Goal: Find specific page/section: Find specific page/section

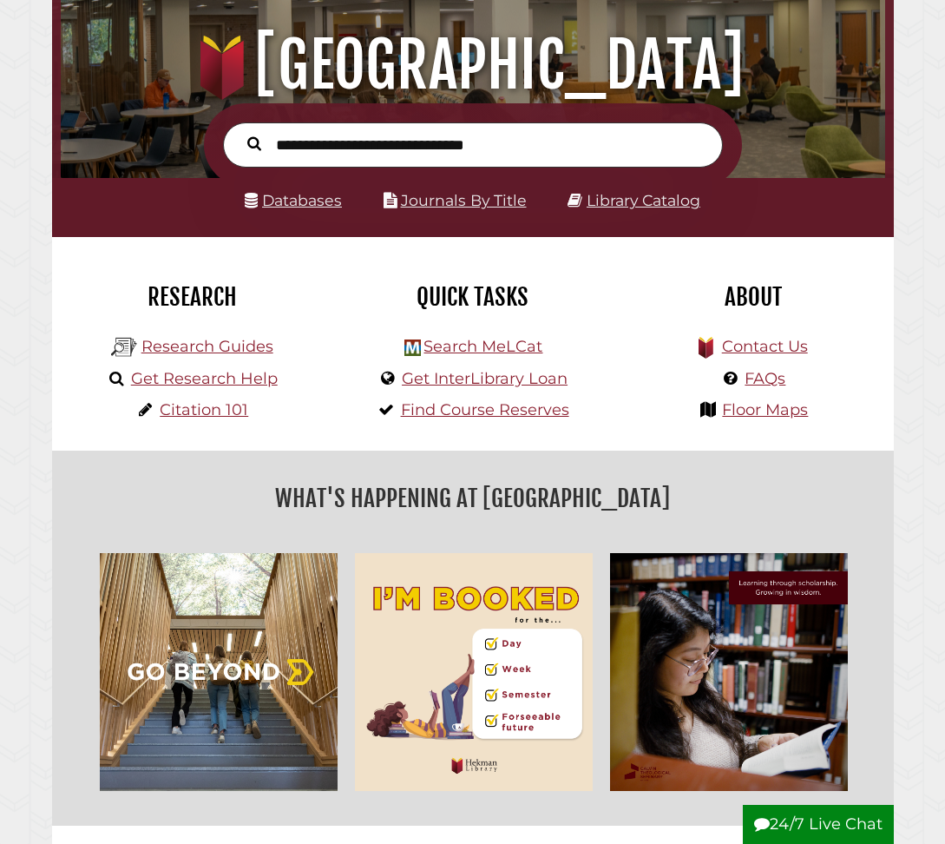
scroll to position [174, 0]
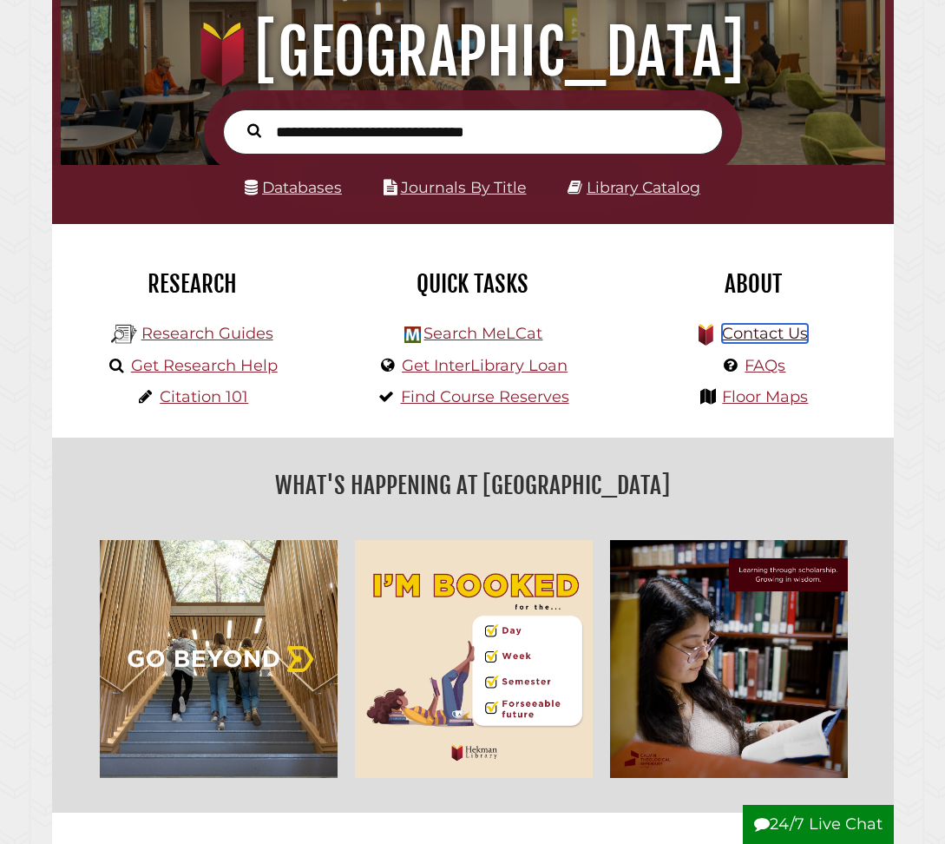
click at [799, 333] on link "Contact Us" at bounding box center [765, 333] width 86 height 19
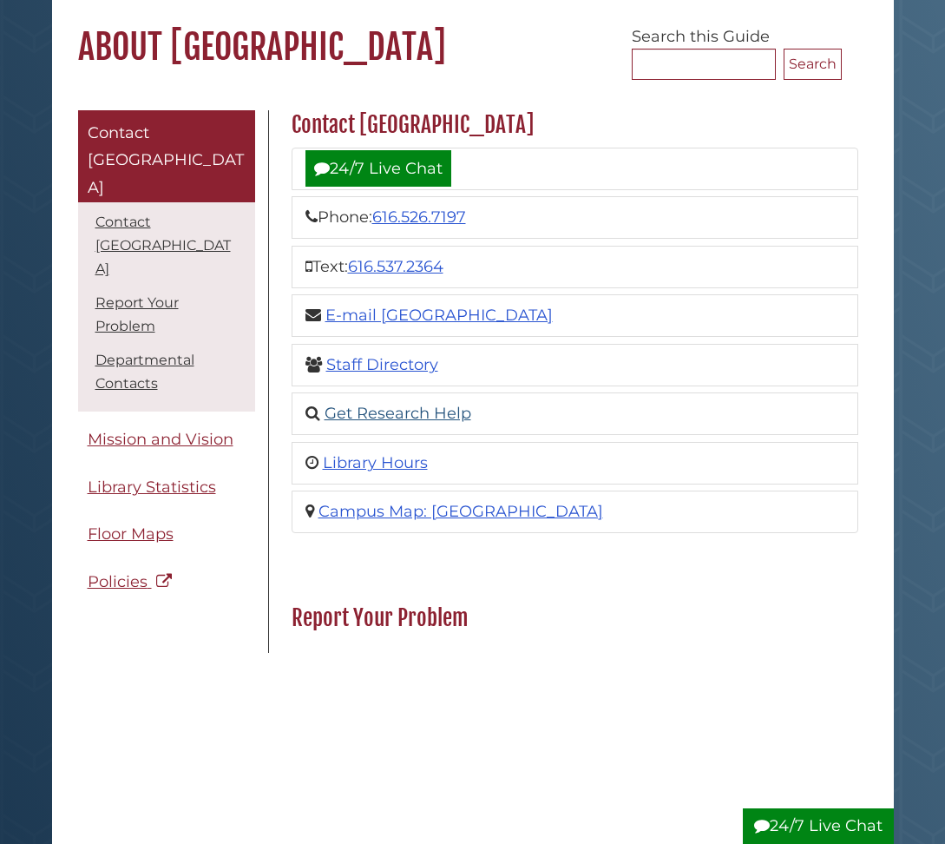
scroll to position [174, 0]
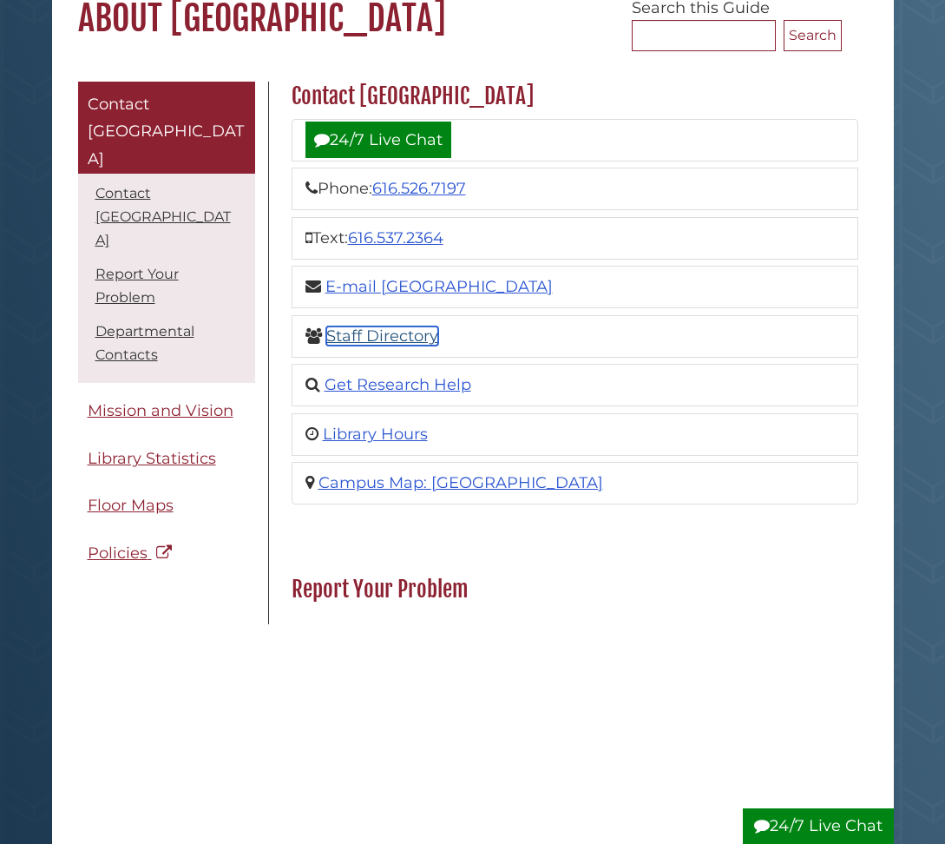
click at [361, 331] on link "Staff Directory" at bounding box center [382, 335] width 112 height 19
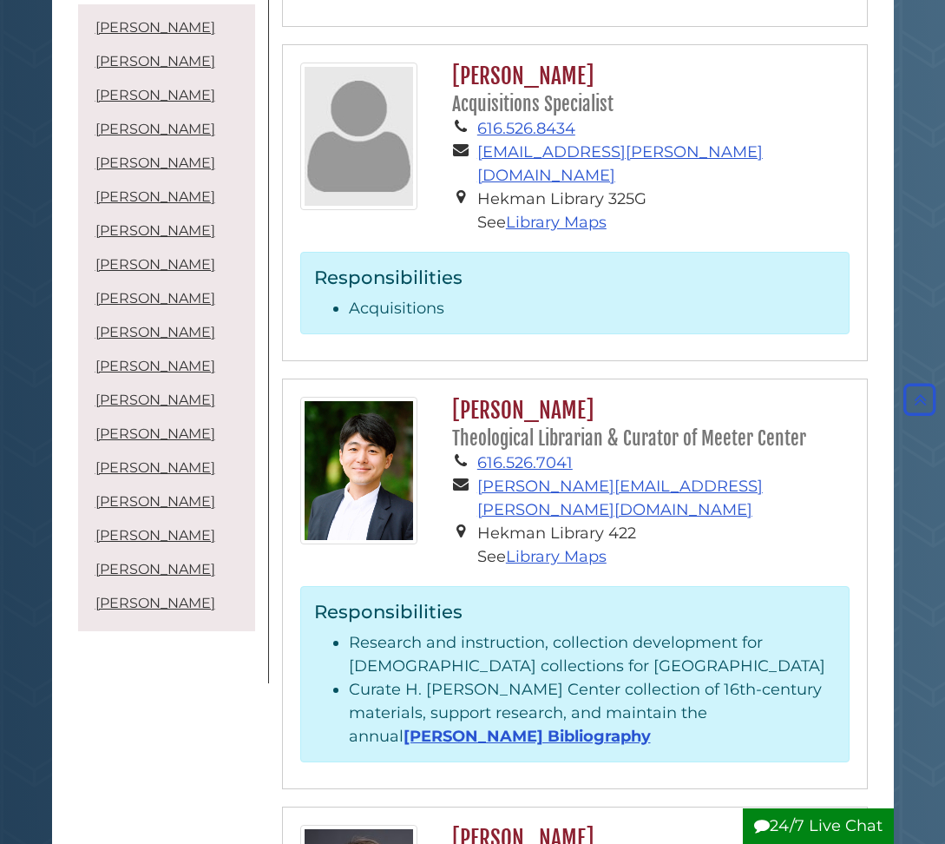
scroll to position [695, 0]
